Goal: Check status: Check status

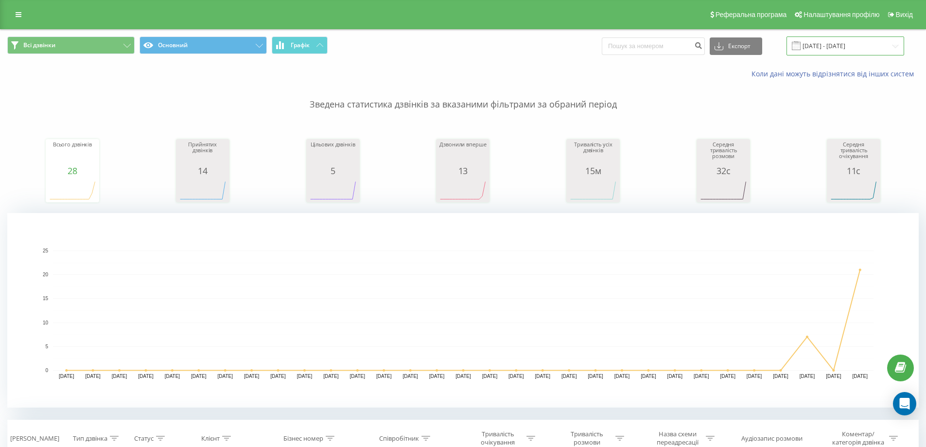
click at [845, 49] on input "[DATE] - [DATE]" at bounding box center [846, 45] width 118 height 19
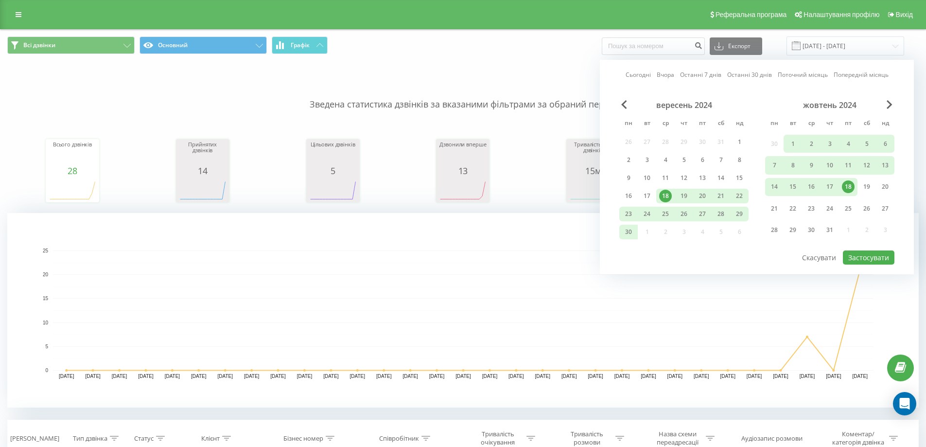
click at [647, 73] on link "Сьогодні" at bounding box center [638, 74] width 25 height 9
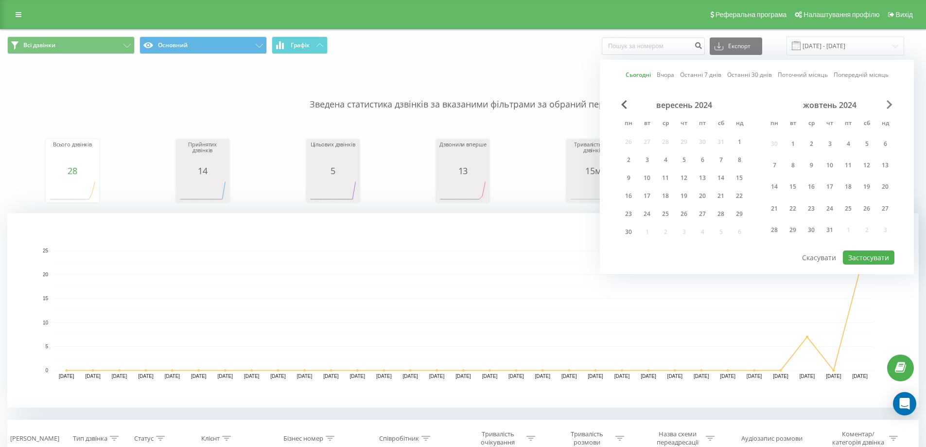
click at [891, 107] on span "Next Month" at bounding box center [890, 104] width 6 height 9
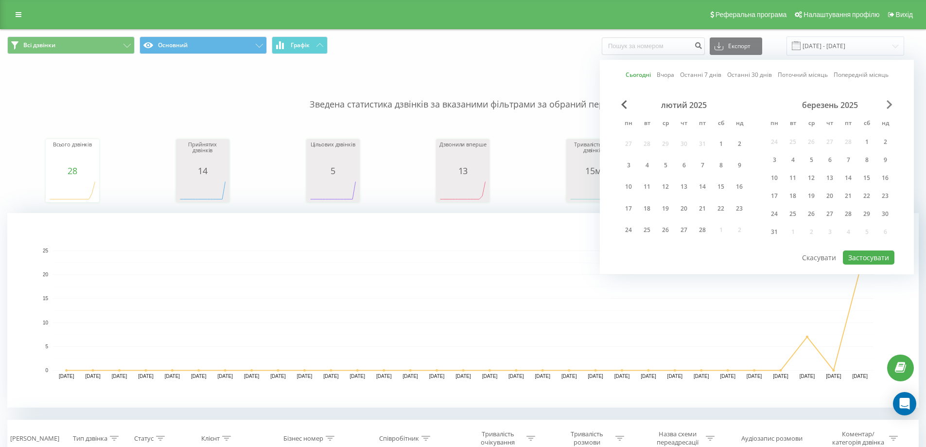
click at [891, 107] on span "Next Month" at bounding box center [890, 104] width 6 height 9
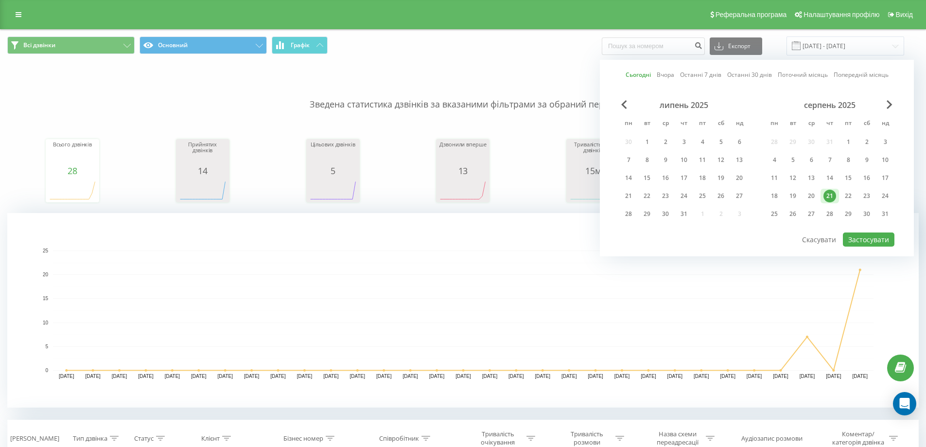
click at [829, 194] on div "21" at bounding box center [830, 196] width 13 height 13
click at [854, 247] on div "Сьогодні Вчора Останні 7 днів Останні 30 днів Поточний місяць Попередній місяць…" at bounding box center [757, 158] width 314 height 196
click at [854, 242] on button "Застосувати" at bounding box center [869, 239] width 52 height 14
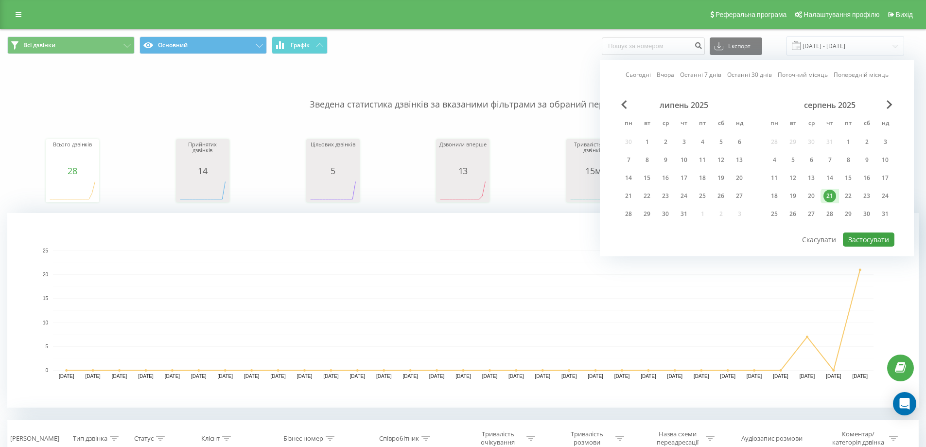
type input "21.08.2025 - 21.08.2025"
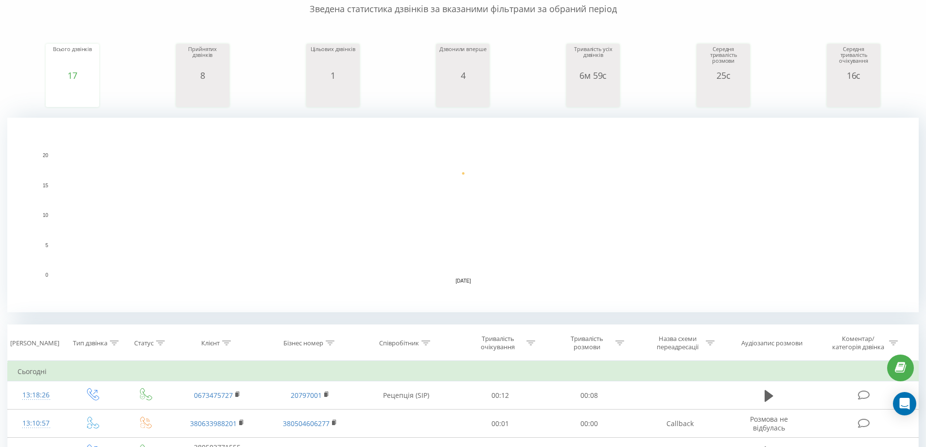
scroll to position [194, 0]
